Goal: Task Accomplishment & Management: Complete application form

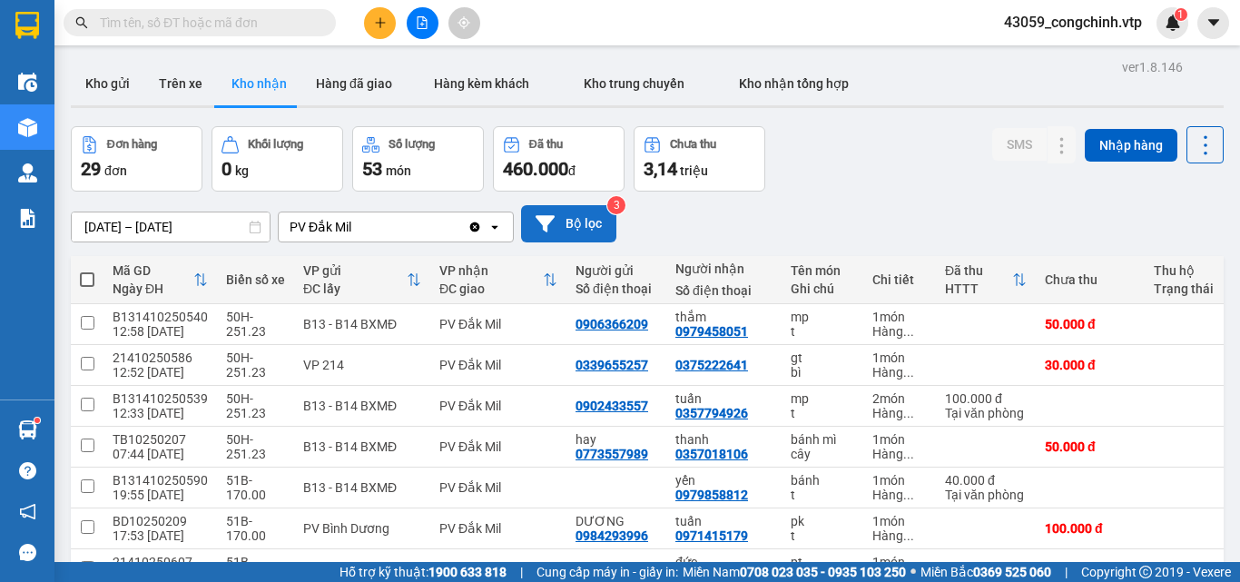
click at [572, 213] on button "Bộ lọc" at bounding box center [568, 223] width 95 height 37
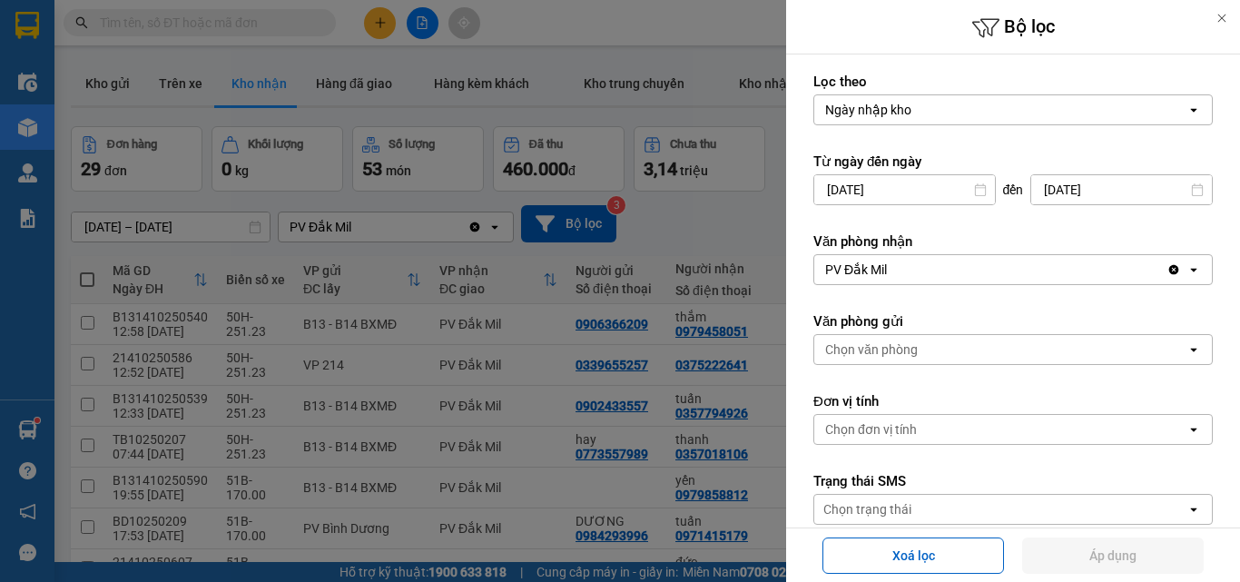
click at [1169, 274] on icon "Clear value" at bounding box center [1174, 270] width 10 height 10
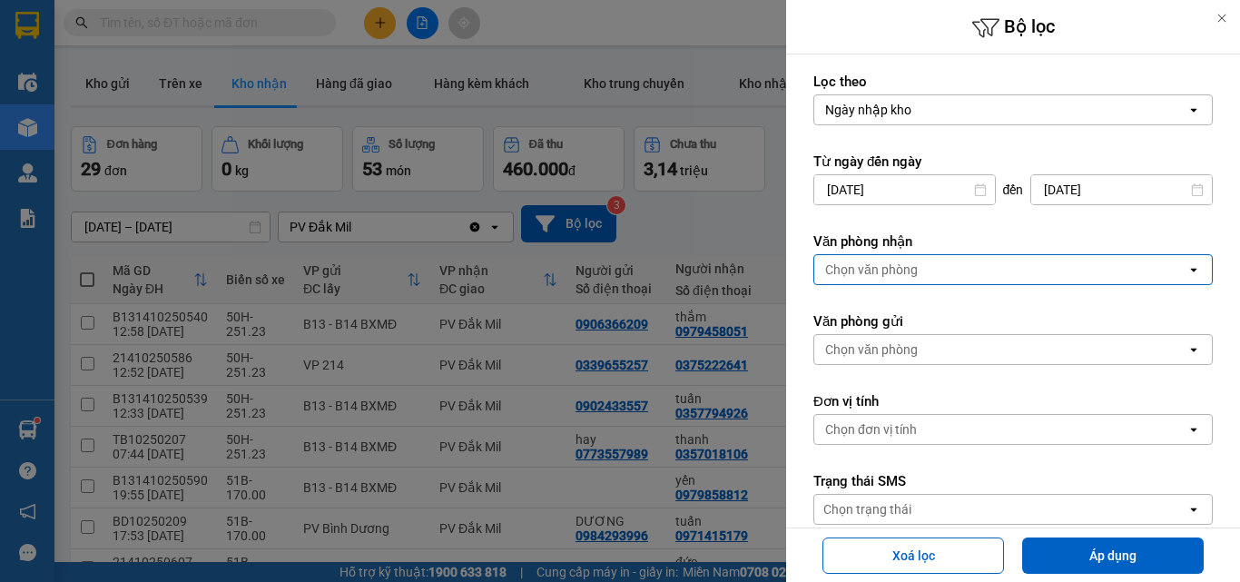
click at [1074, 266] on div "Chọn văn phòng" at bounding box center [1000, 269] width 372 height 29
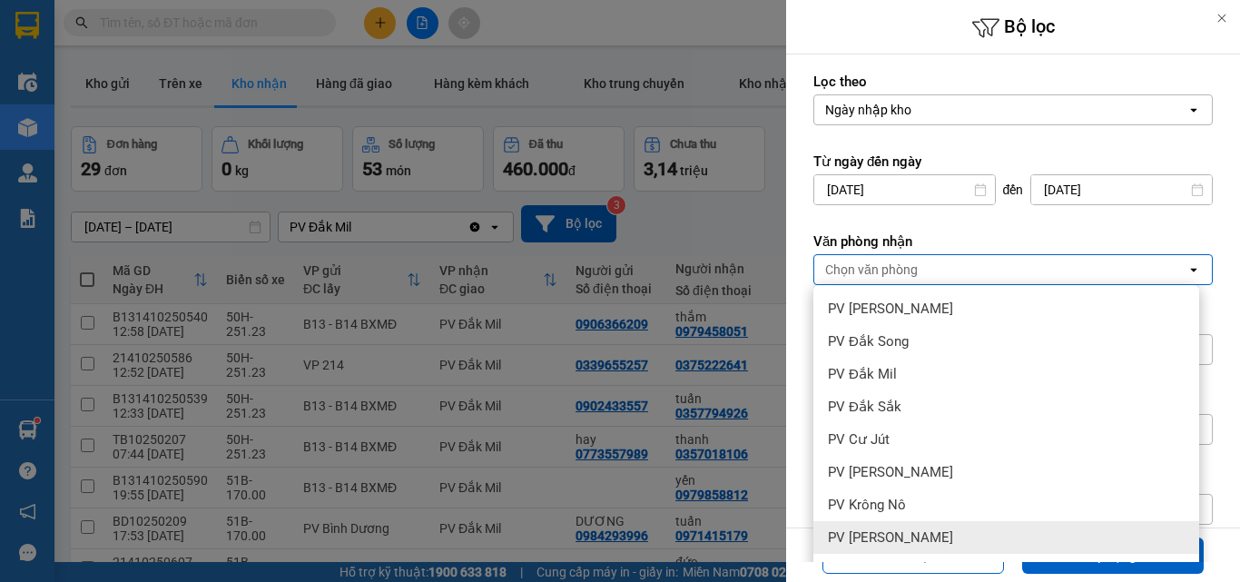
click at [895, 531] on span "PV [PERSON_NAME]" at bounding box center [890, 537] width 125 height 18
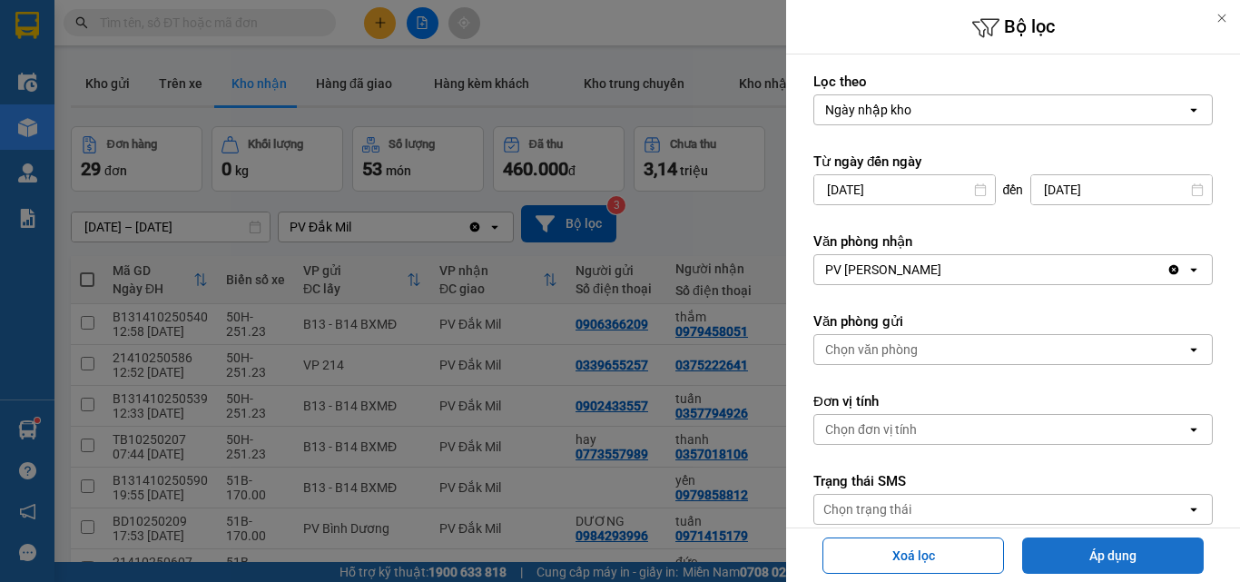
click at [1064, 544] on button "Áp dụng" at bounding box center [1113, 555] width 182 height 36
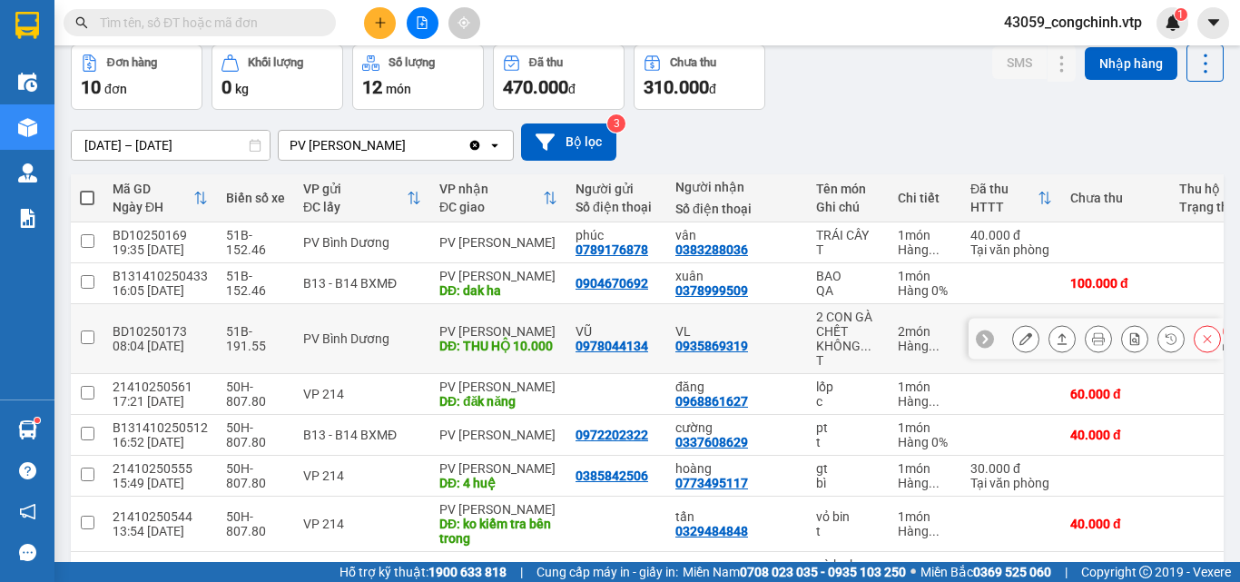
scroll to position [79, 0]
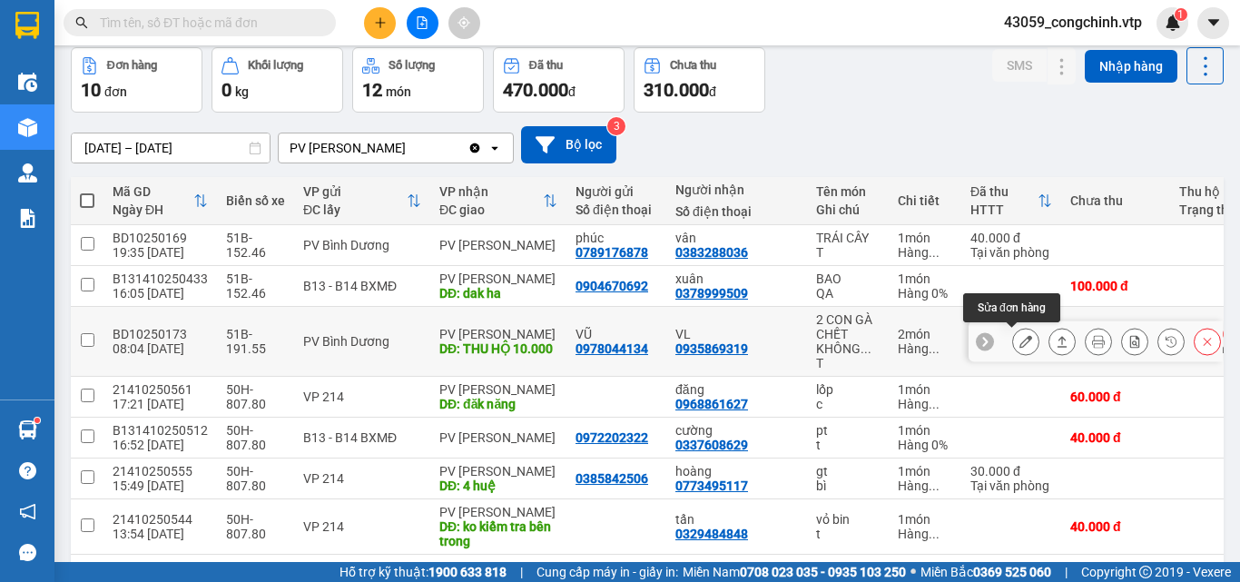
click at [1019, 342] on icon at bounding box center [1025, 341] width 13 height 13
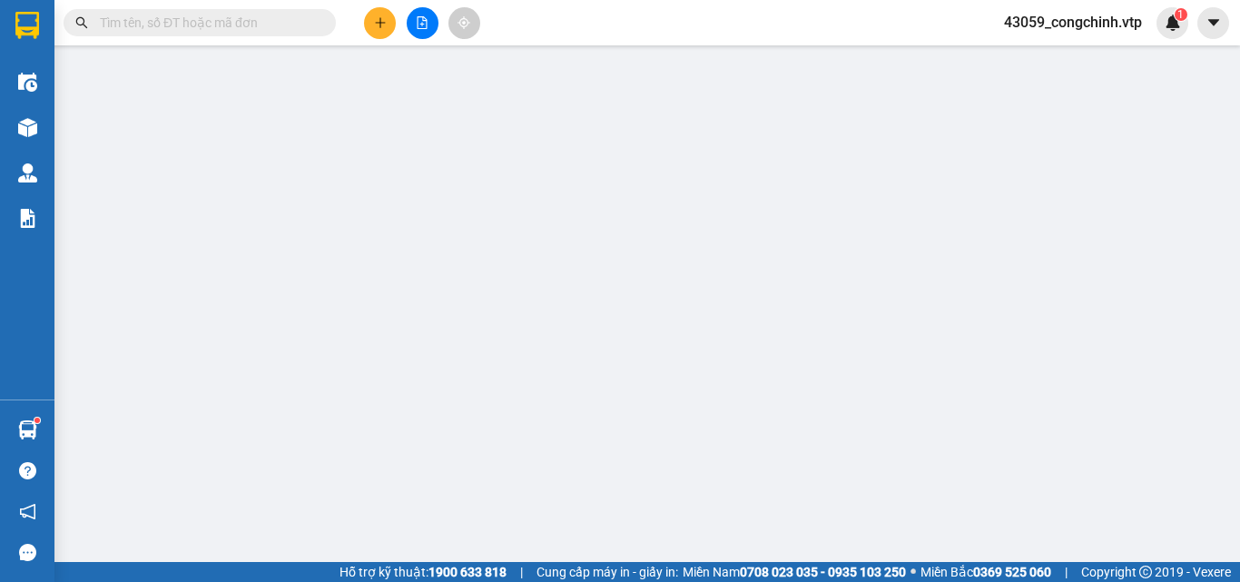
type input "0978044134"
type input "VŨ"
type input "0935869319"
type input "VL"
type input "THU HỘ 10.000"
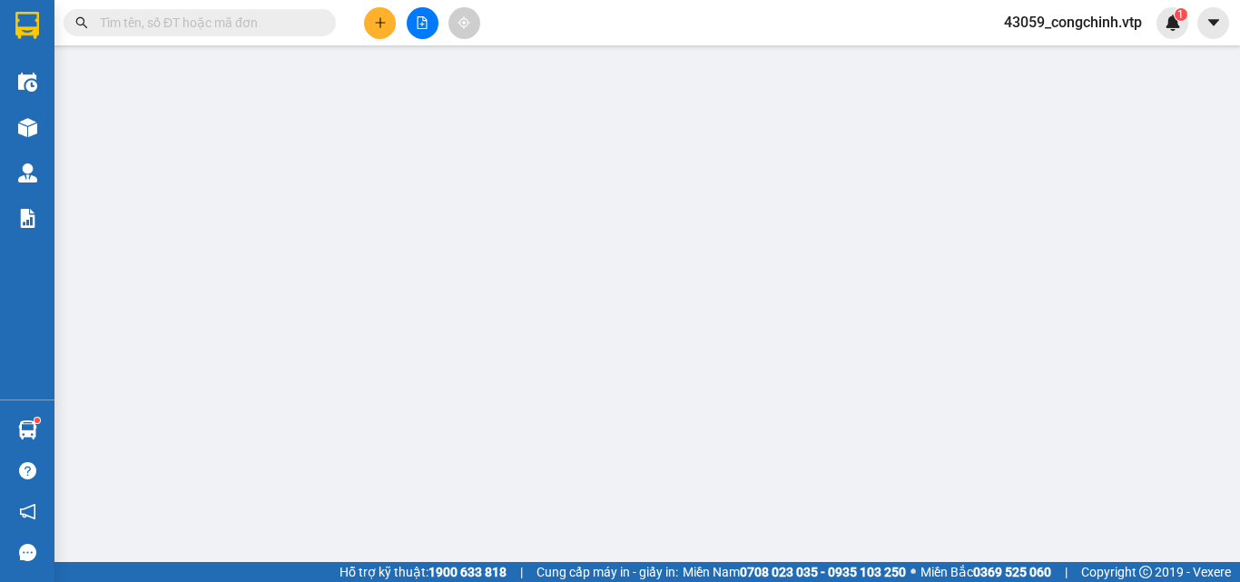
type input "KH XN HÀNG CHỈ VỀ BXKN"
type input "100.000"
type input "220.000"
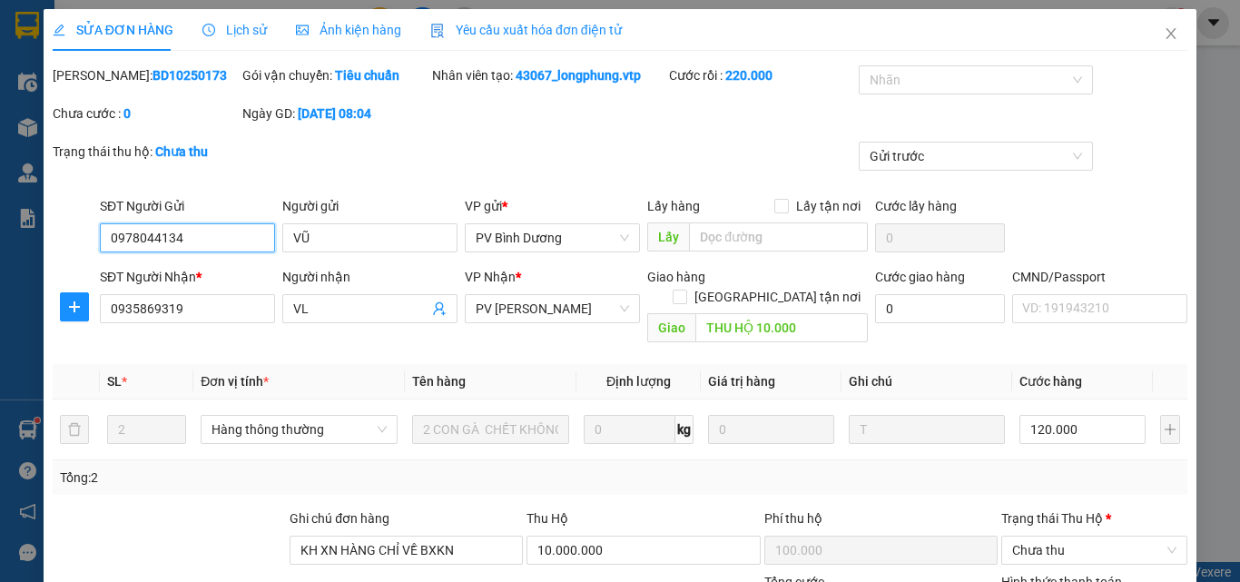
type input "6.000"
click at [1166, 35] on icon "close" at bounding box center [1171, 33] width 10 height 11
